Goal: Information Seeking & Learning: Find specific fact

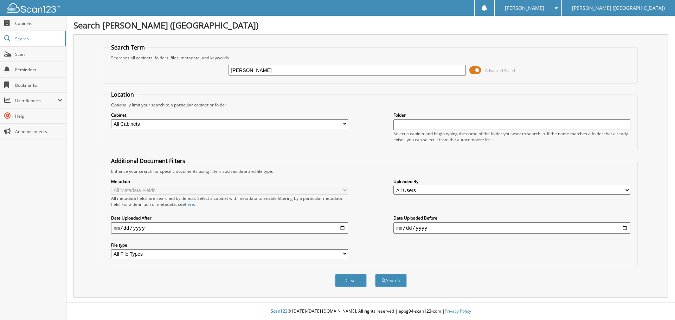
type input "[PERSON_NAME]"
click at [375, 274] on button "Search" at bounding box center [391, 280] width 32 height 13
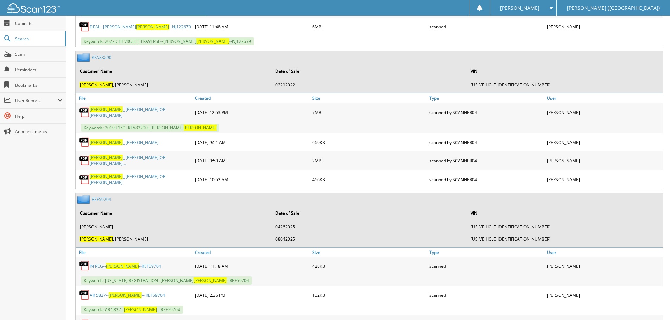
scroll to position [492, 0]
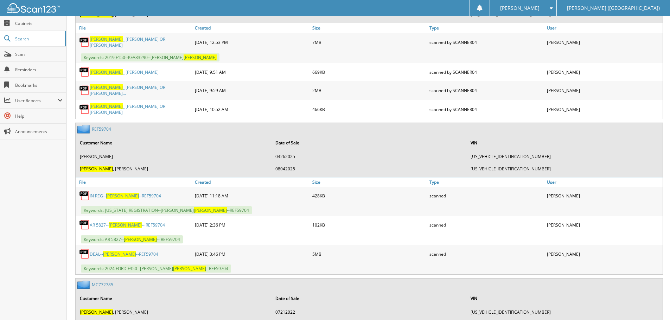
click at [133, 251] on link "DEAL-- [PERSON_NAME] --REF59704" at bounding box center [124, 254] width 69 height 6
